Goal: Information Seeking & Learning: Find specific fact

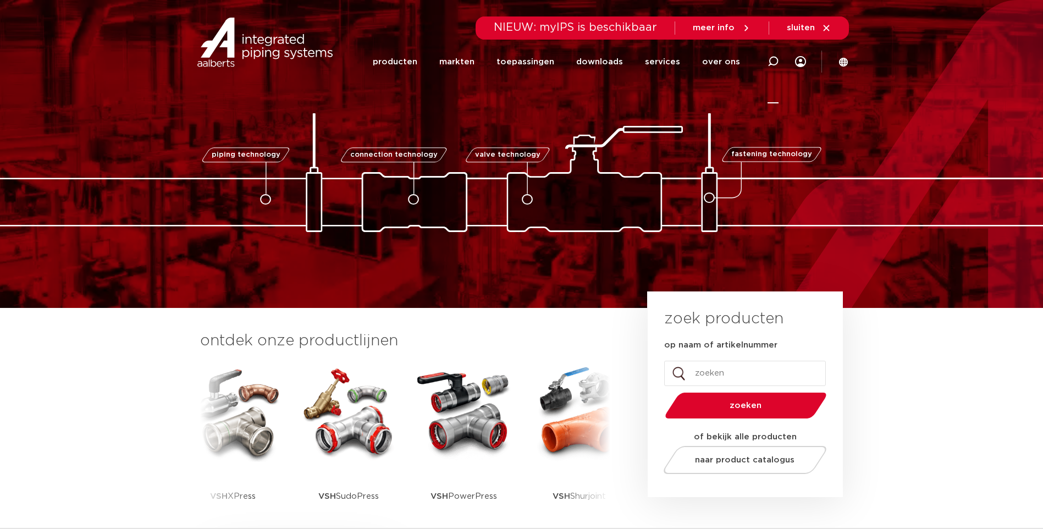
click at [774, 62] on icon at bounding box center [773, 61] width 11 height 11
click at [464, 65] on input "Zoeken" at bounding box center [607, 60] width 346 height 22
paste input "123460514"
type input "123460514"
click button "Zoeken" at bounding box center [0, 0] width 0 height 0
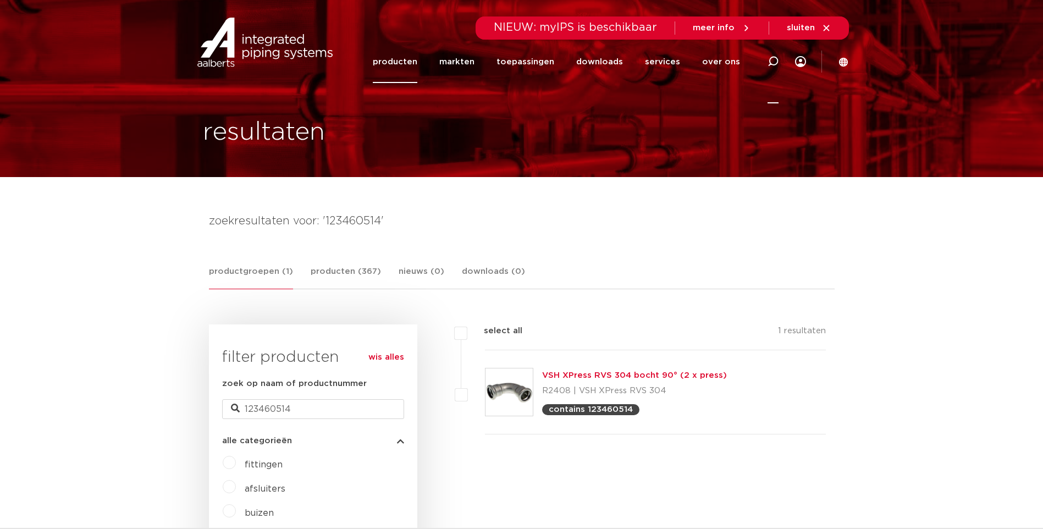
click at [773, 59] on icon at bounding box center [773, 61] width 11 height 11
paste input "123460527"
type input "123460527"
click button "Zoeken" at bounding box center [0, 0] width 0 height 0
click at [777, 64] on icon at bounding box center [773, 61] width 13 height 13
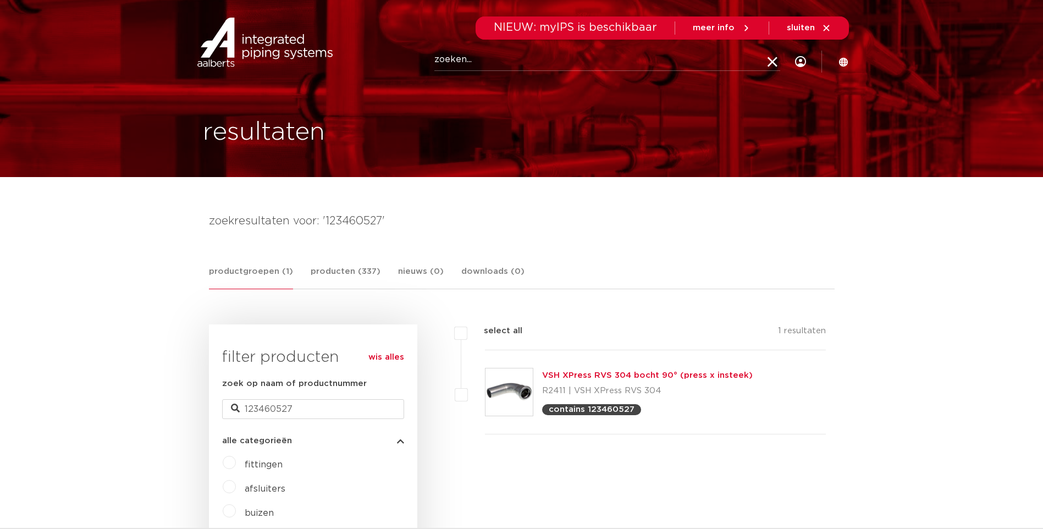
paste input "123460499"
type input "123460499"
click button "Zoeken" at bounding box center [0, 0] width 0 height 0
click at [765, 61] on div at bounding box center [773, 62] width 44 height 84
click at [770, 62] on icon at bounding box center [772, 62] width 15 height 15
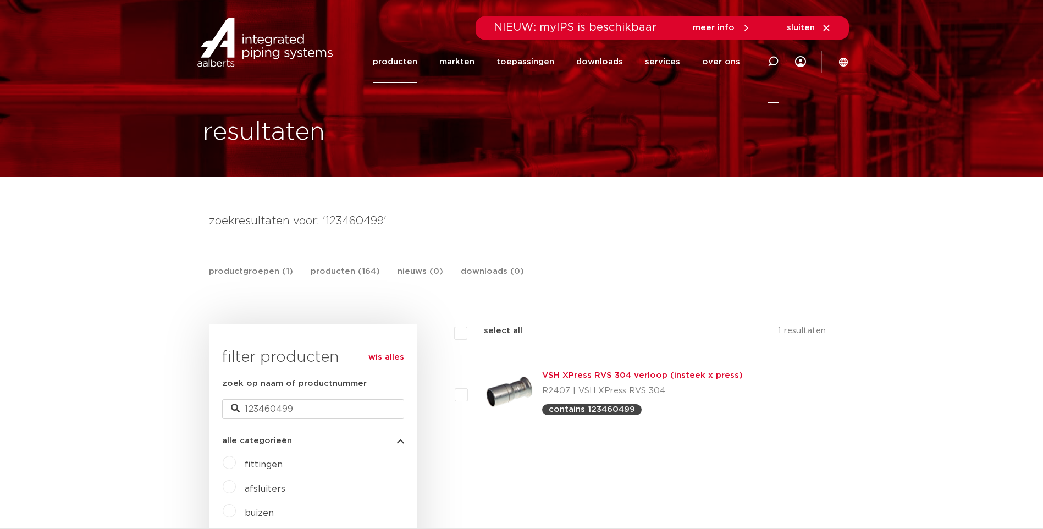
click at [775, 60] on icon at bounding box center [773, 61] width 13 height 13
click at [472, 59] on input "Zoeken" at bounding box center [607, 60] width 346 height 22
paste input "6191207"
type input "6191207"
click button "Zoeken" at bounding box center [0, 0] width 0 height 0
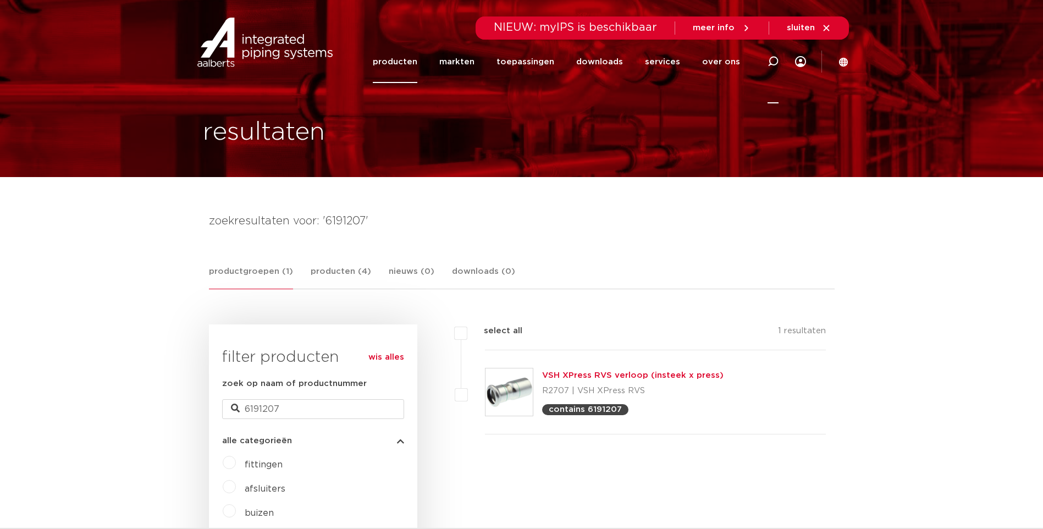
click at [776, 62] on icon at bounding box center [773, 61] width 11 height 11
paste input "123460499"
type input "123460499"
click button "Zoeken" at bounding box center [0, 0] width 0 height 0
